Goal: Information Seeking & Learning: Learn about a topic

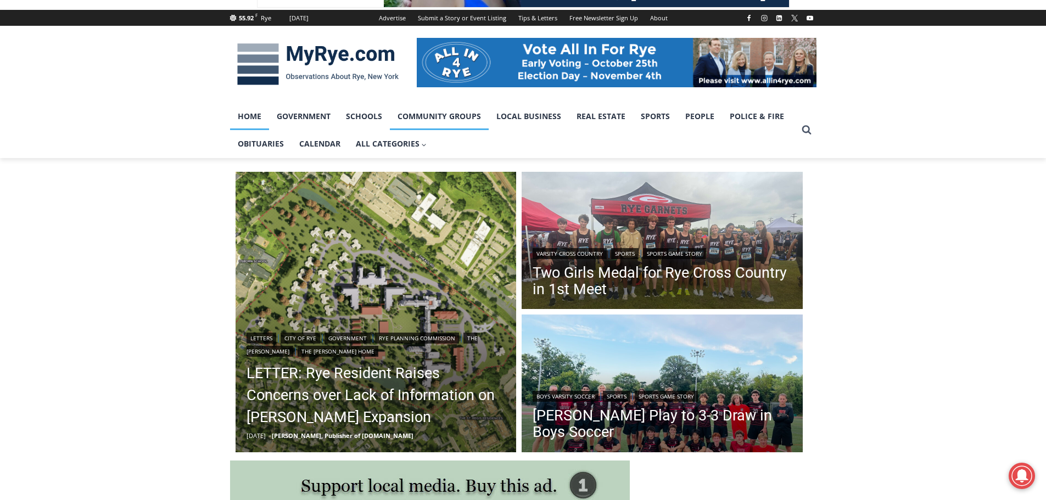
scroll to position [165, 0]
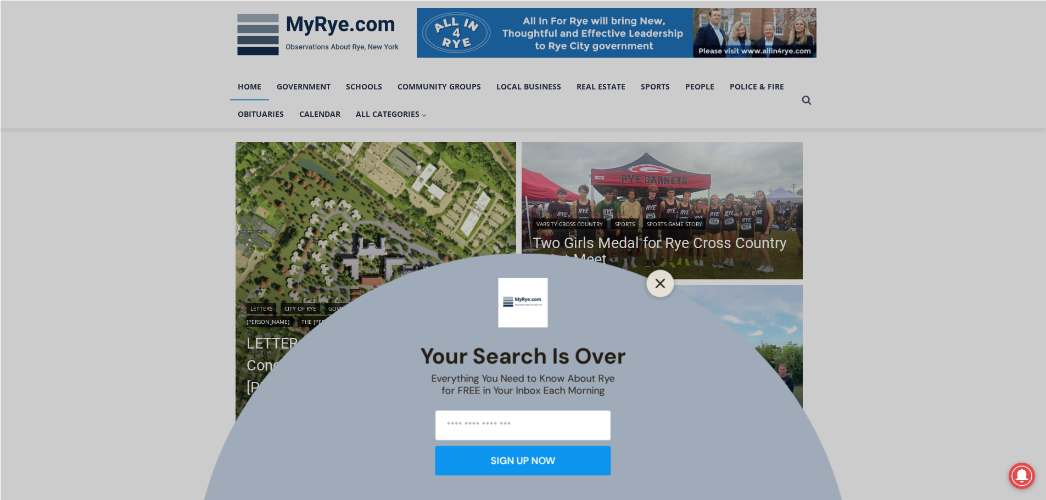
click at [656, 288] on button "Close" at bounding box center [660, 283] width 15 height 15
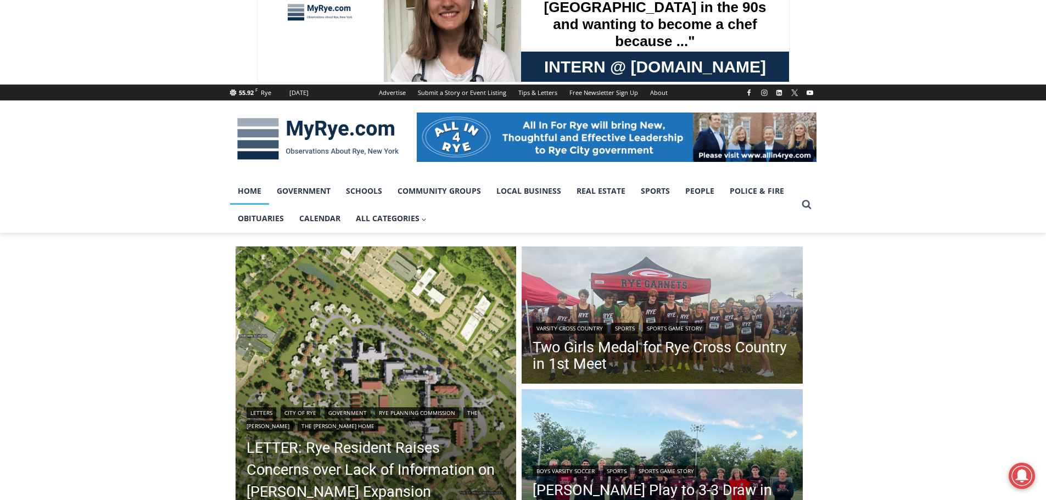
scroll to position [220, 0]
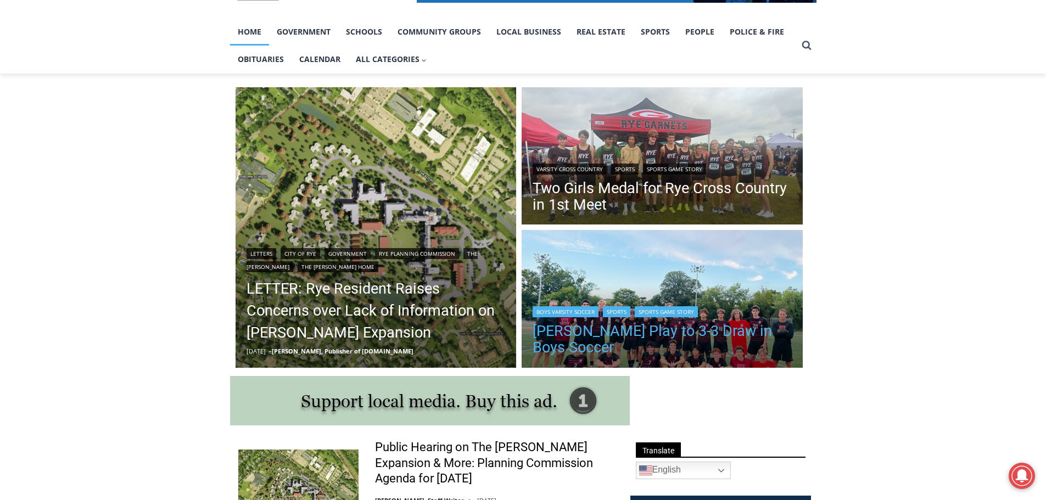
click at [621, 323] on link "Rye, Harrison Play to 3-3 Draw in Boys Soccer" at bounding box center [662, 339] width 259 height 33
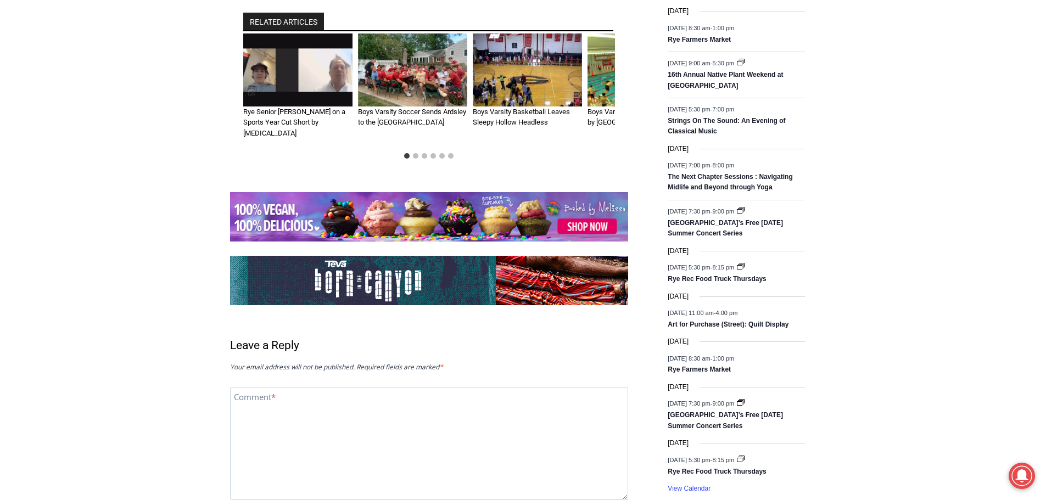
scroll to position [1408, 0]
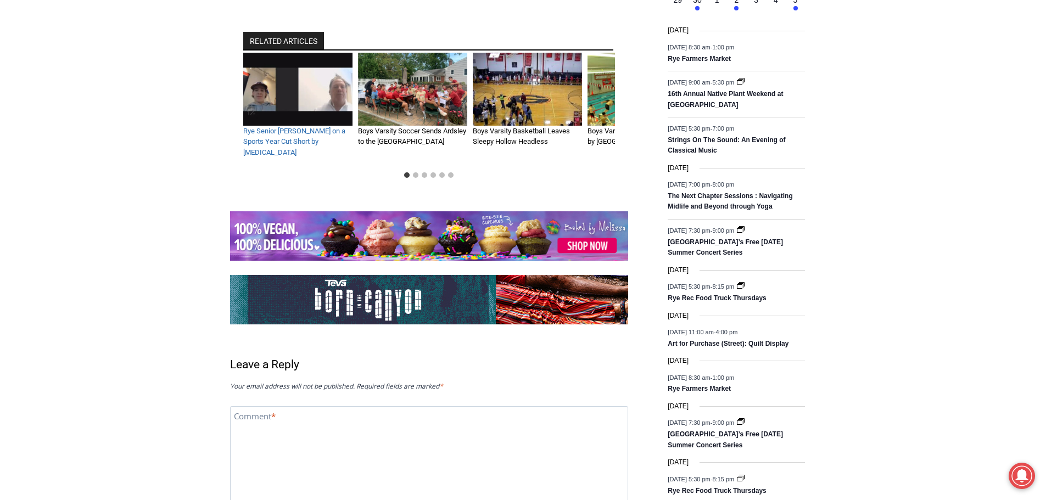
click at [247, 128] on link "Rye Senior [PERSON_NAME] on a Sports Year Cut Short by [MEDICAL_DATA]" at bounding box center [294, 142] width 102 height 30
